Goal: Transaction & Acquisition: Purchase product/service

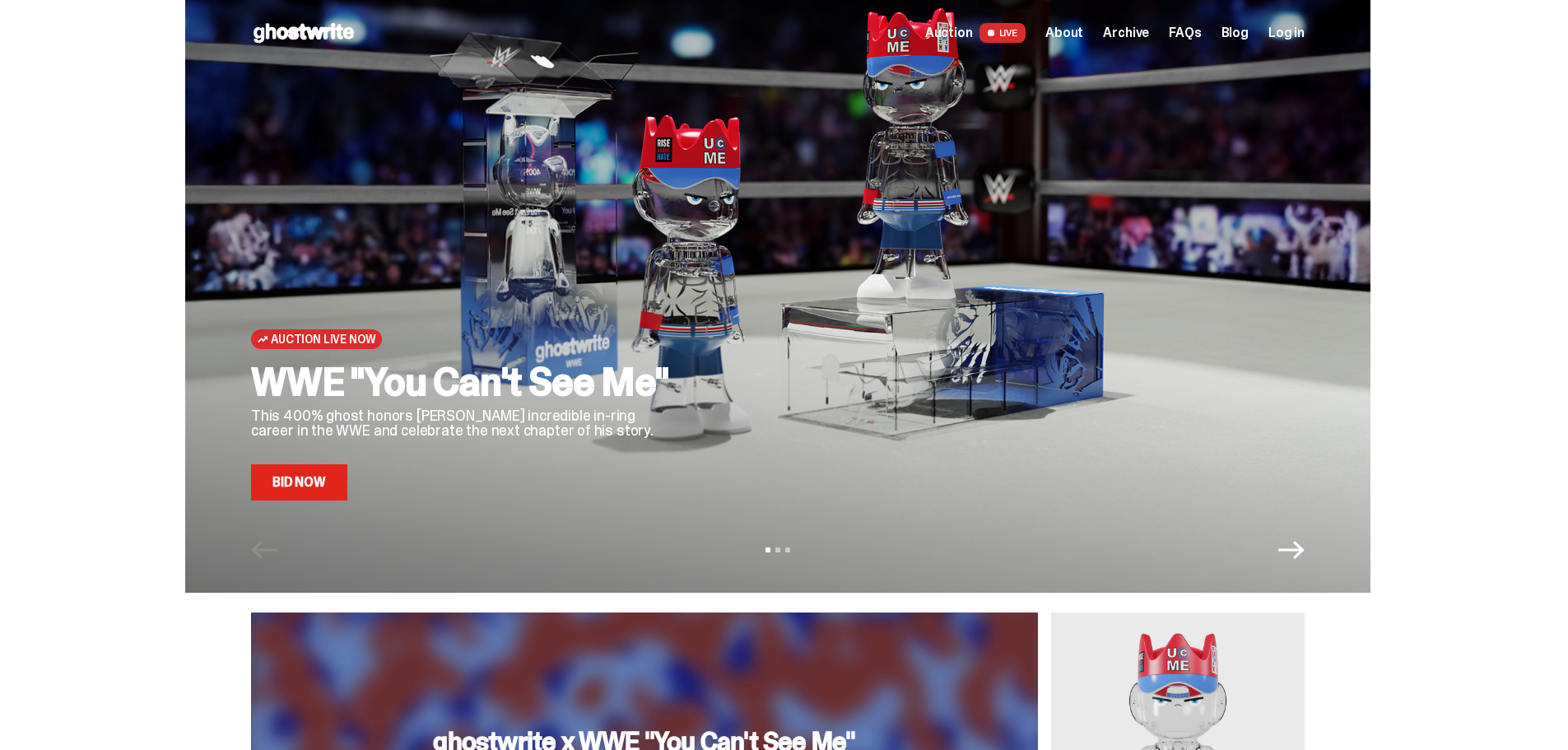
click at [331, 493] on link "Bid Now" at bounding box center [299, 482] width 96 height 37
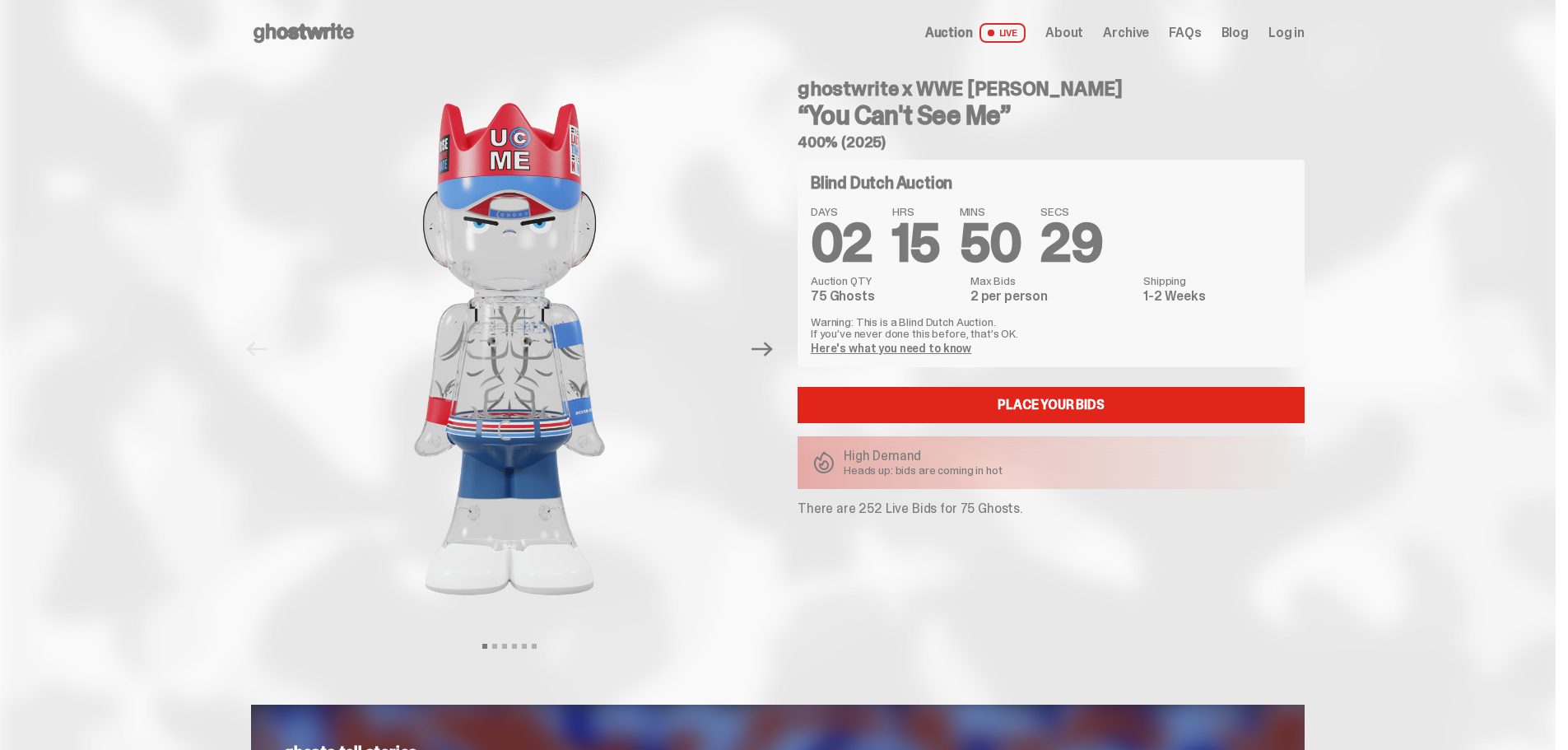
click at [877, 349] on link "Here's what you need to know" at bounding box center [890, 347] width 161 height 14
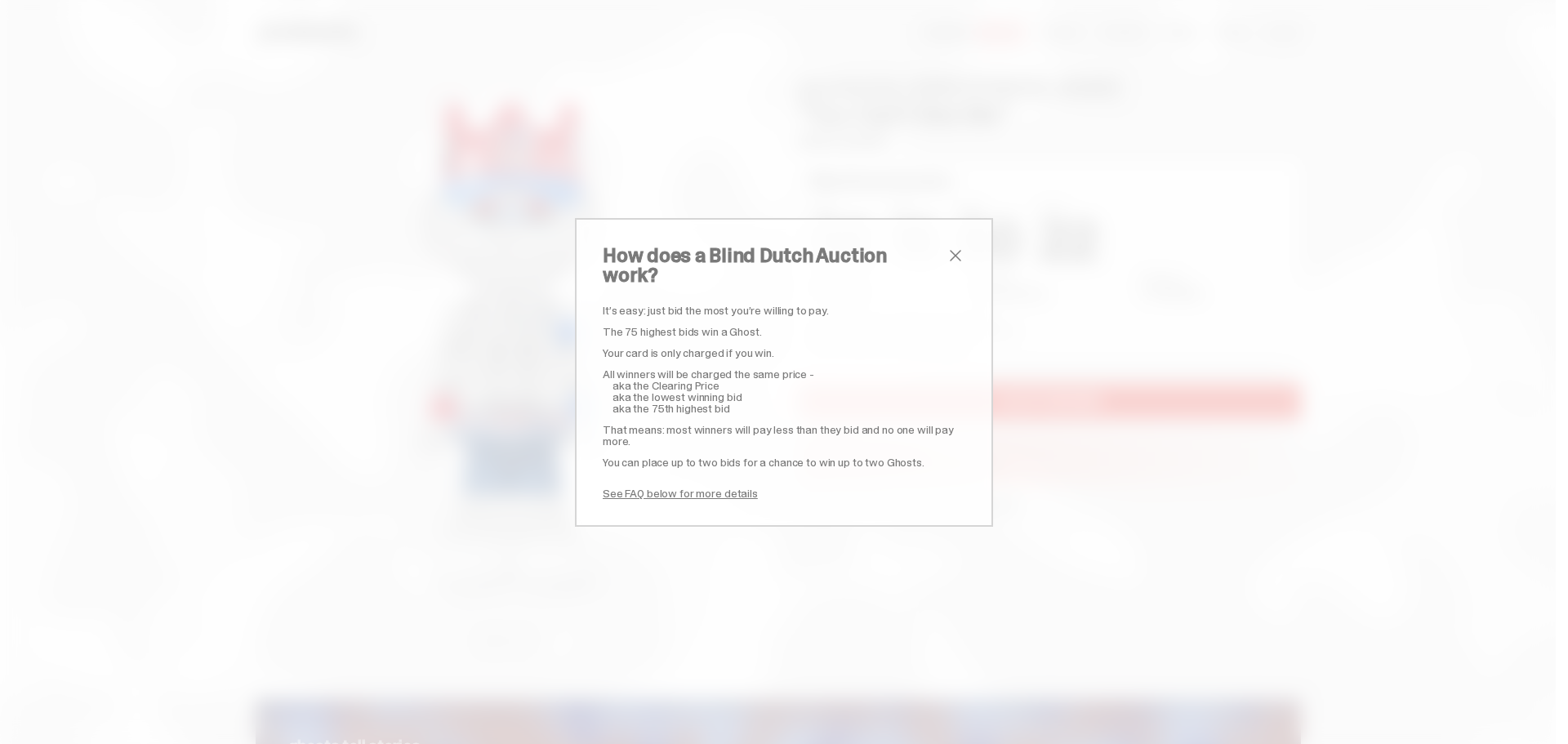
click at [947, 265] on span "close" at bounding box center [955, 255] width 19 height 19
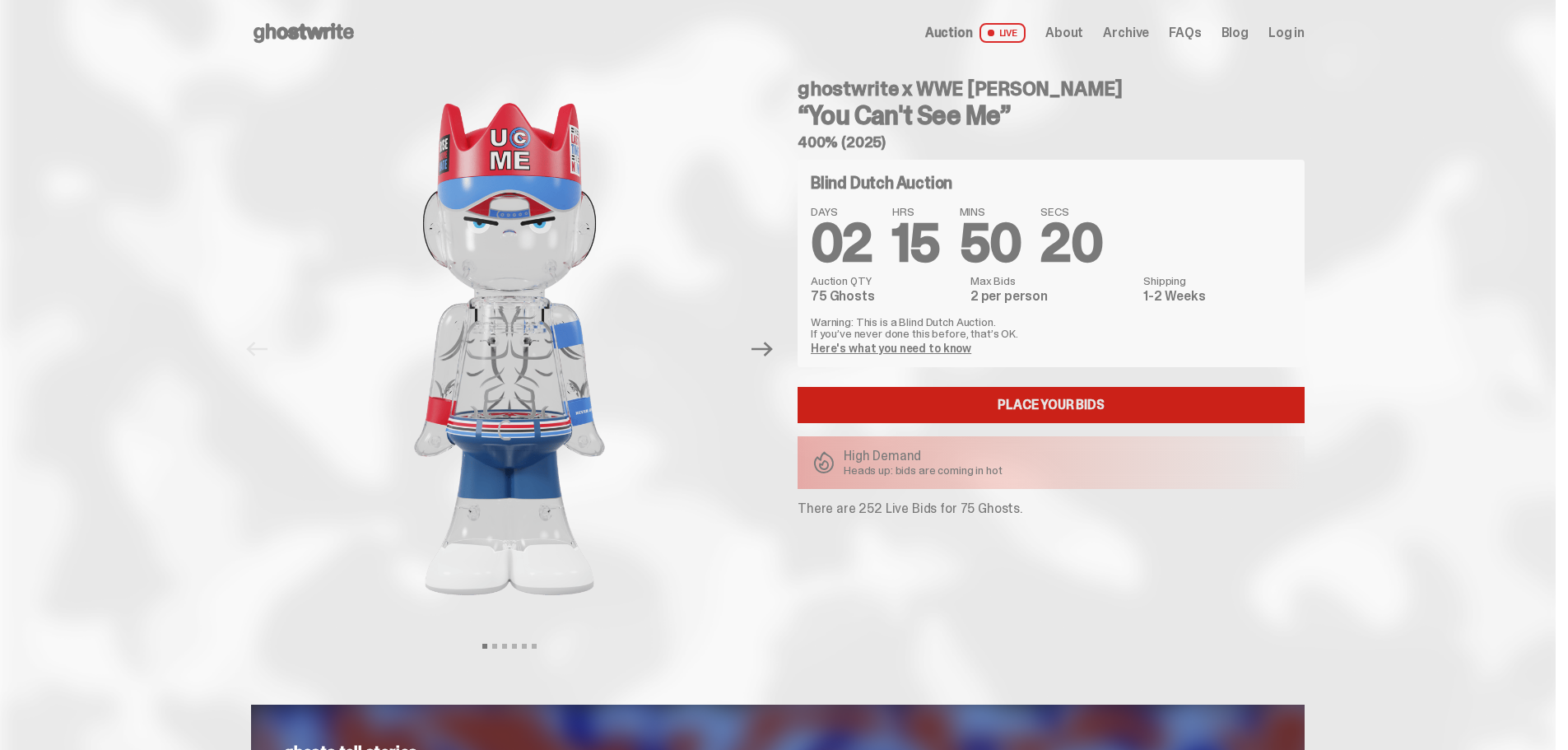
click at [1031, 400] on link "Place your Bids" at bounding box center [1051, 404] width 507 height 37
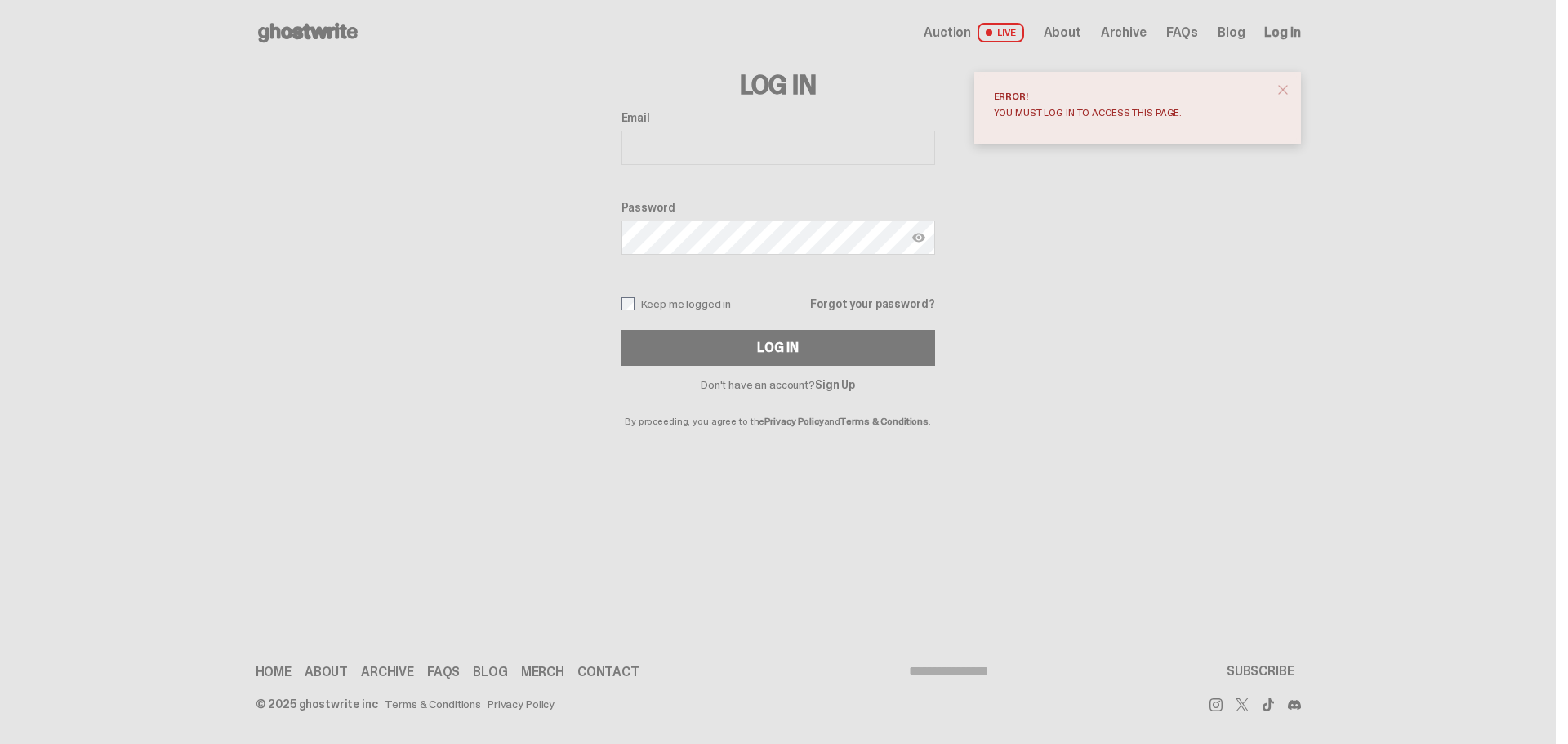
click at [1286, 87] on span "close" at bounding box center [1283, 89] width 16 height 16
